Goal: Use online tool/utility: Utilize a website feature to perform a specific function

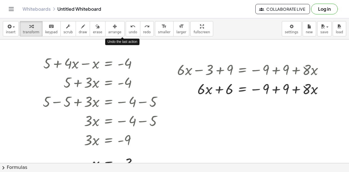
click at [130, 25] on icon "undo" at bounding box center [132, 26] width 5 height 7
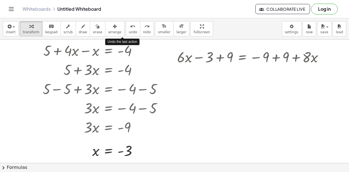
click at [130, 25] on icon "undo" at bounding box center [132, 26] width 5 height 7
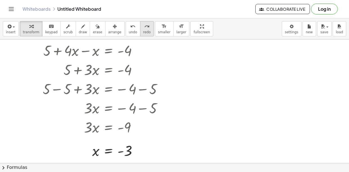
click at [141, 28] on button "redo redo" at bounding box center [147, 28] width 14 height 15
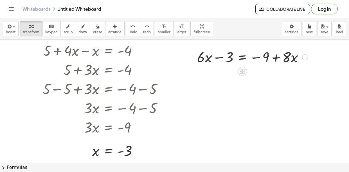
click at [304, 57] on div at bounding box center [305, 57] width 6 height 6
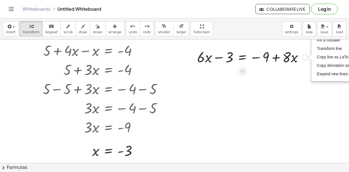
click at [305, 59] on div "Fix a mistake Transform line Copy line as LaTeX Copy derivation as LaTeX Expand…" at bounding box center [305, 57] width 6 height 6
click at [52, 26] on div "keyboard" at bounding box center [51, 26] width 12 height 7
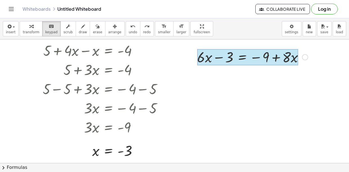
click at [234, 61] on div at bounding box center [247, 57] width 101 height 16
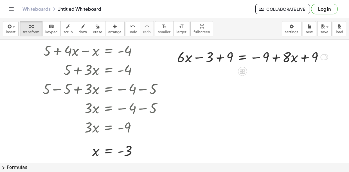
click at [212, 55] on div at bounding box center [252, 56] width 156 height 19
click at [230, 57] on div at bounding box center [252, 56] width 156 height 19
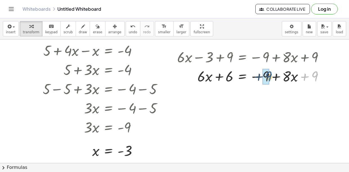
drag, startPoint x: 317, startPoint y: 76, endPoint x: 268, endPoint y: 77, distance: 49.0
drag, startPoint x: 314, startPoint y: 81, endPoint x: 279, endPoint y: 83, distance: 35.2
click at [279, 83] on div at bounding box center [267, 75] width 187 height 19
click at [269, 77] on div at bounding box center [267, 75] width 187 height 19
